Goal: Task Accomplishment & Management: Manage account settings

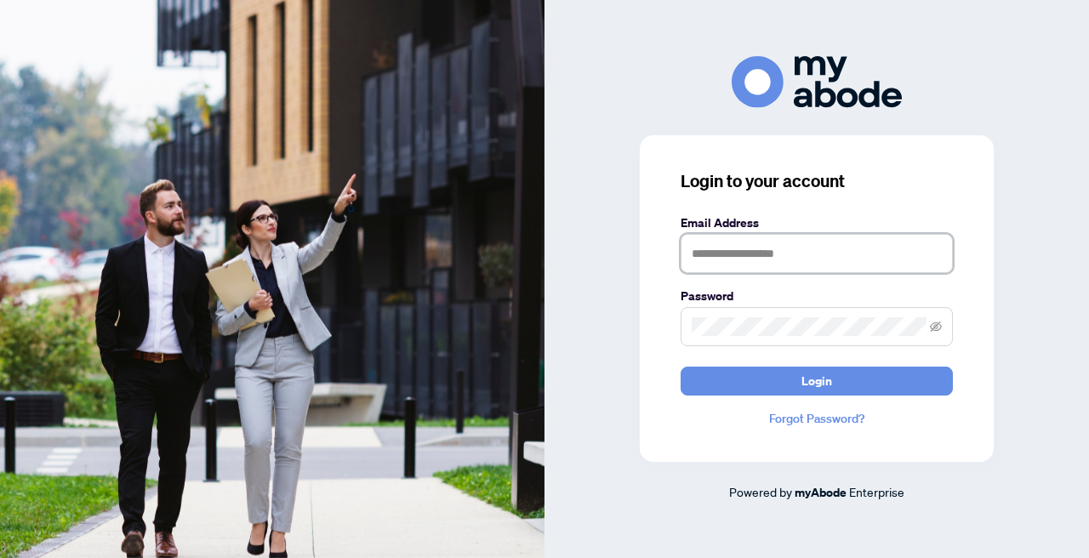
type input "**********"
click at [817, 380] on button "Login" at bounding box center [817, 381] width 272 height 29
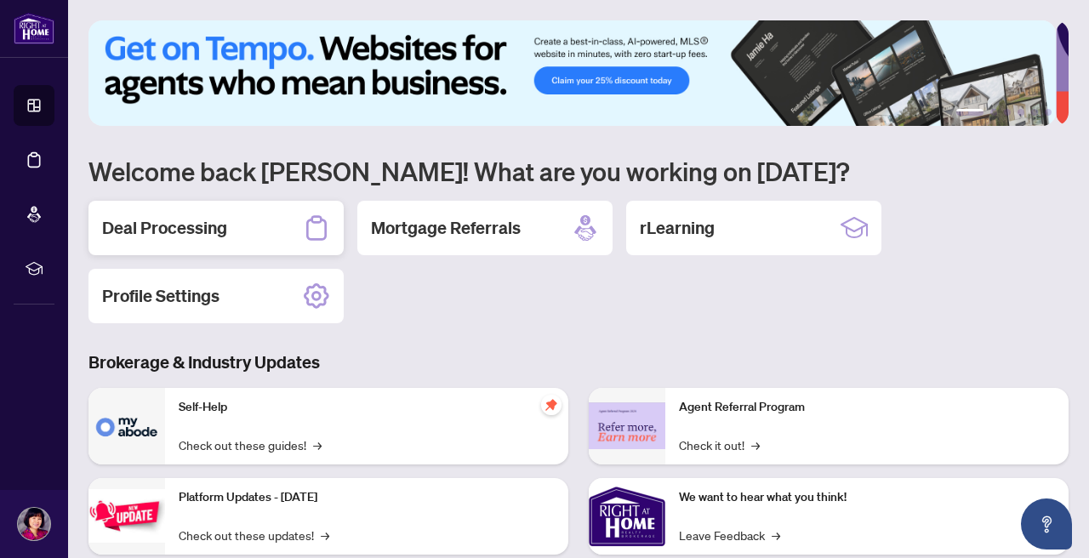
click at [171, 226] on h2 "Deal Processing" at bounding box center [164, 228] width 125 height 24
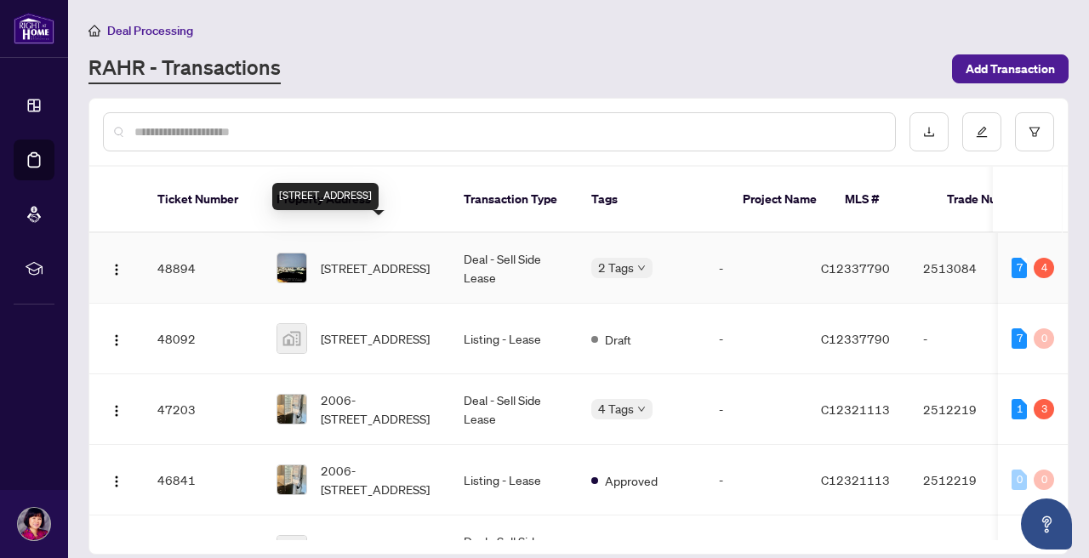
click at [364, 259] on span "[STREET_ADDRESS]" at bounding box center [375, 268] width 109 height 19
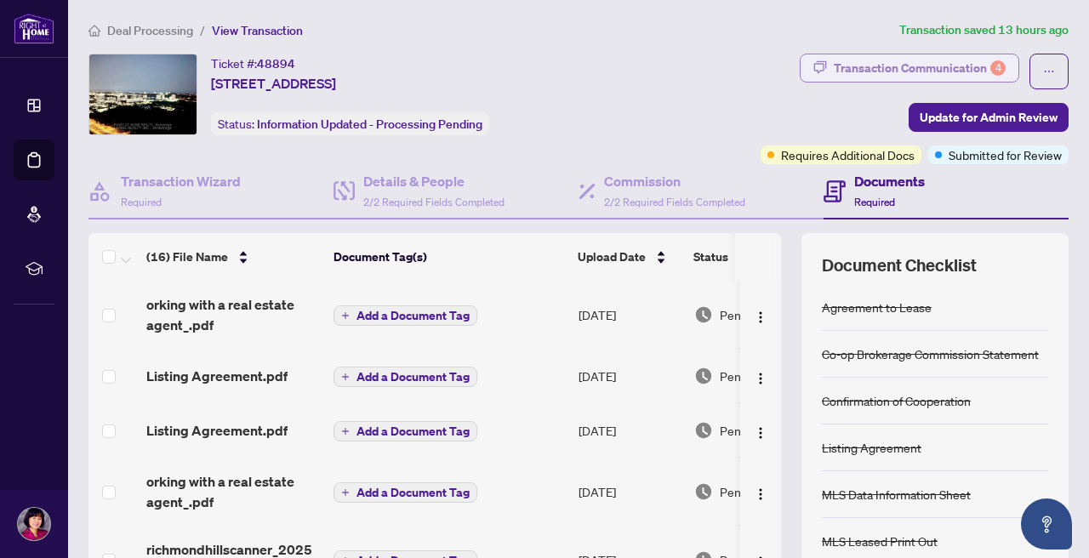
click at [896, 66] on div "Transaction Communication 4" at bounding box center [920, 67] width 172 height 27
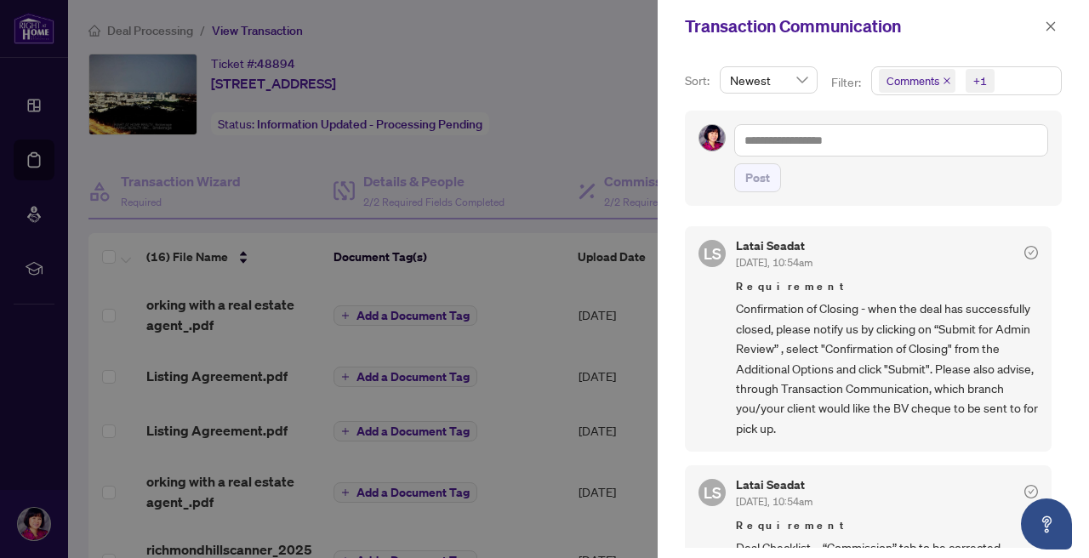
click at [550, 161] on div at bounding box center [544, 279] width 1089 height 558
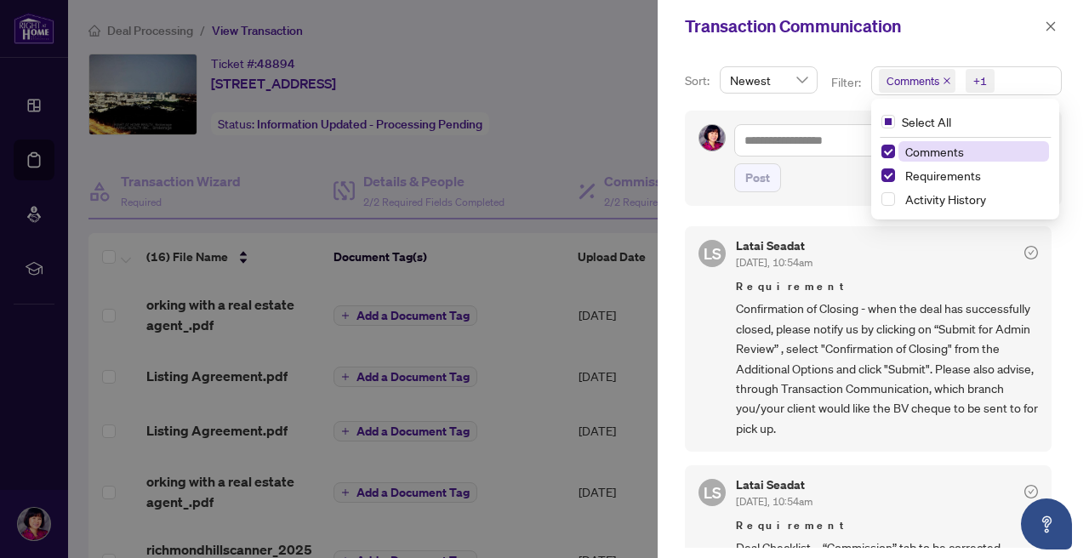
click at [975, 83] on div "+1" at bounding box center [980, 80] width 14 height 17
click at [932, 121] on span "Select All" at bounding box center [926, 121] width 63 height 19
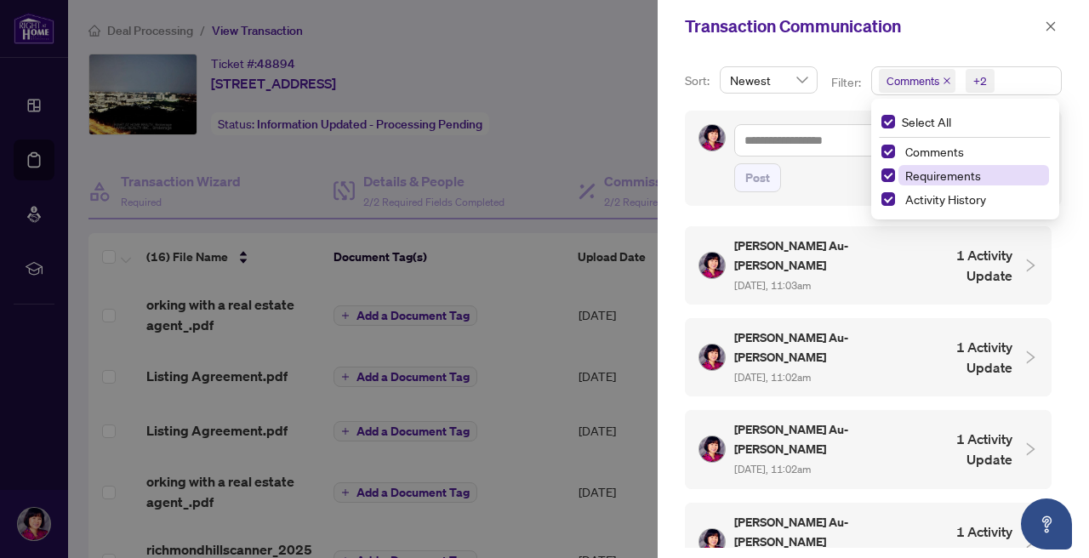
click at [939, 176] on span "Requirements" at bounding box center [943, 175] width 76 height 15
click at [943, 194] on span "Activity History" at bounding box center [945, 198] width 81 height 15
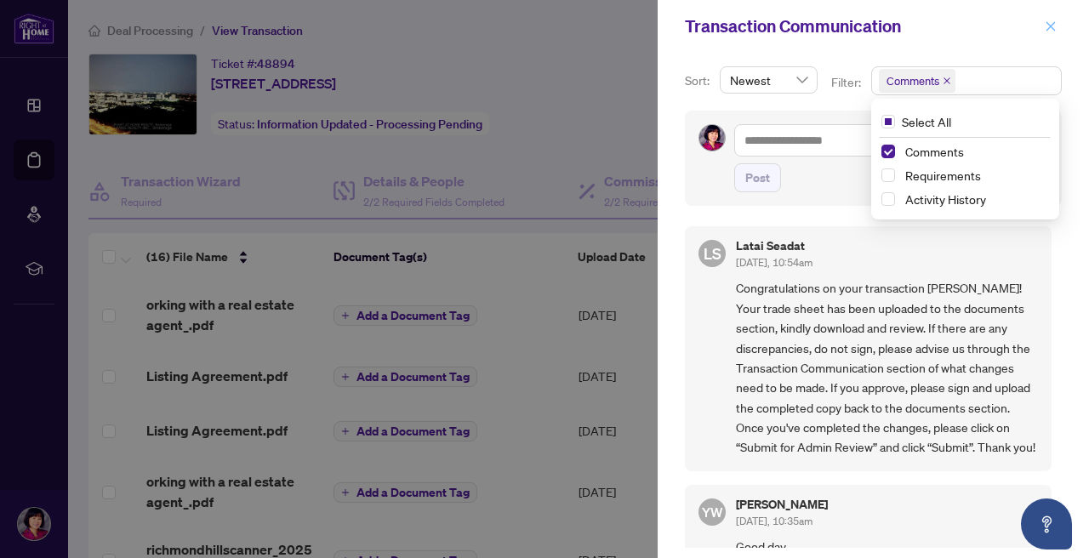
click at [1047, 26] on icon "close" at bounding box center [1051, 26] width 12 height 12
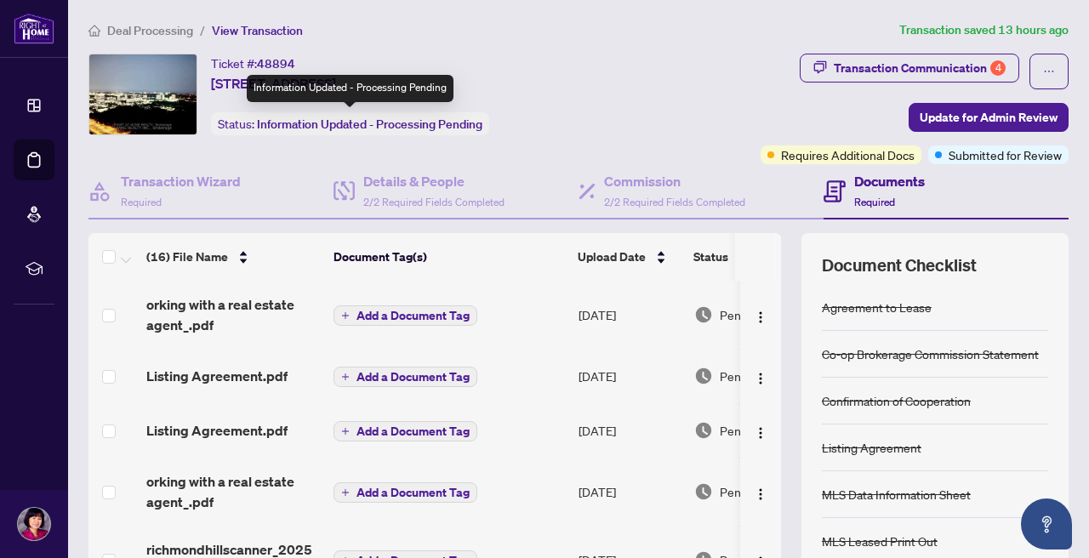
click at [434, 128] on span "Information Updated - Processing Pending" at bounding box center [369, 124] width 225 height 15
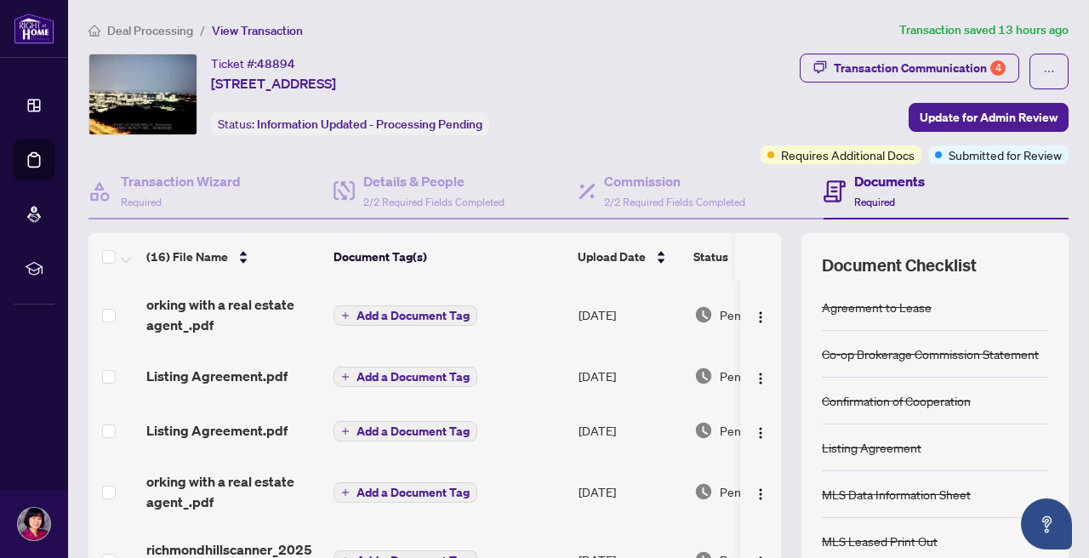
click at [533, 144] on div "Ticket #: 48894 3906-[STREET_ADDRESS] Status: Information Updated - Processing …" at bounding box center [355, 109] width 540 height 111
